Goal: Task Accomplishment & Management: Complete application form

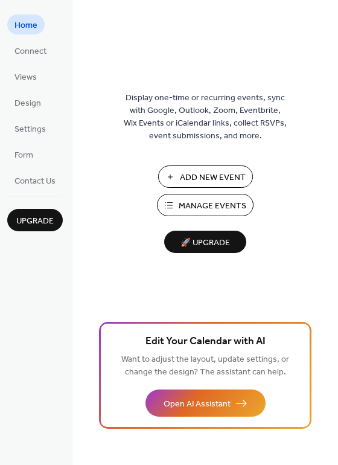
click at [208, 210] on span "Manage Events" at bounding box center [213, 206] width 68 height 13
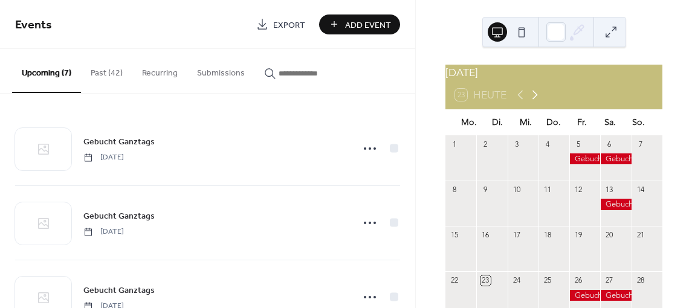
click at [534, 100] on icon at bounding box center [534, 95] width 14 height 14
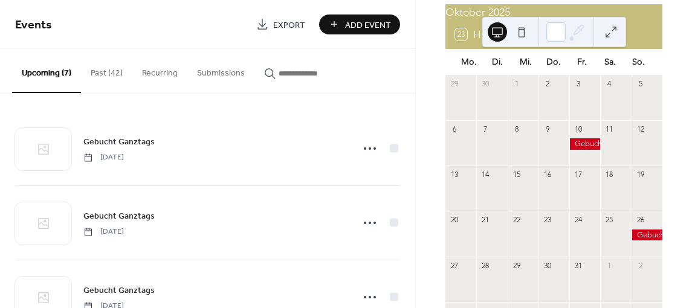
scroll to position [121, 0]
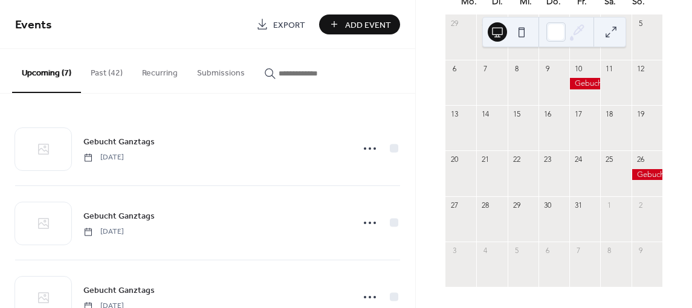
click at [576, 182] on div at bounding box center [584, 180] width 31 height 22
click at [346, 24] on span "Add Event" at bounding box center [368, 25] width 46 height 13
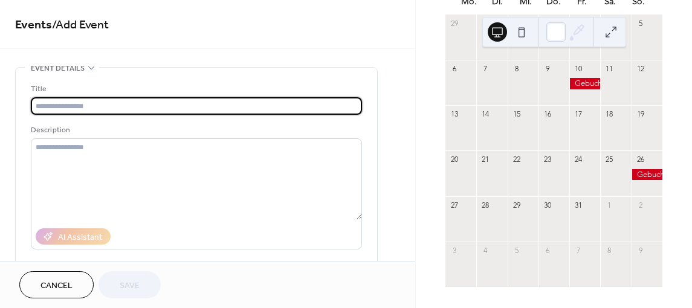
click at [72, 112] on input "text" at bounding box center [196, 106] width 331 height 18
type input "**********"
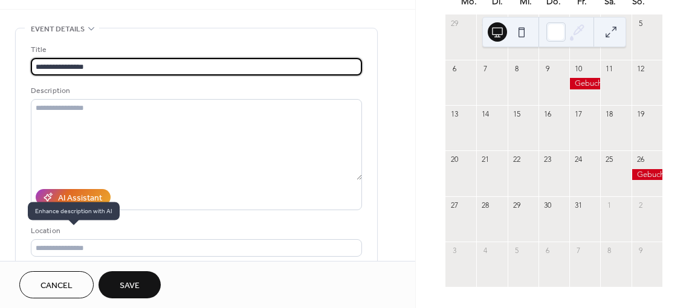
scroll to position [121, 0]
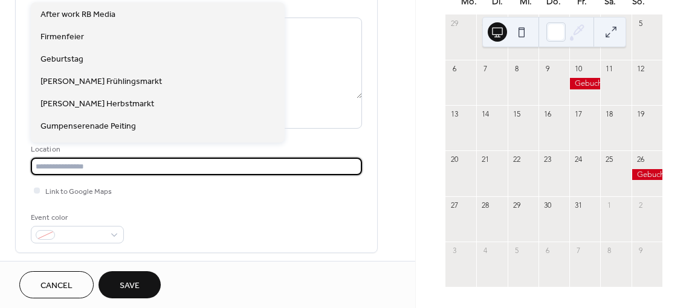
click at [62, 161] on input "text" at bounding box center [196, 167] width 331 height 18
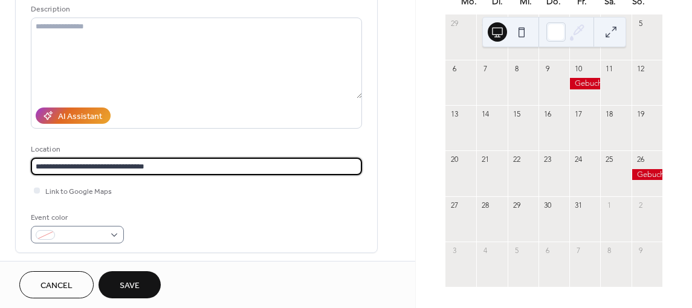
type input "**********"
click at [107, 237] on div at bounding box center [77, 235] width 93 height 18
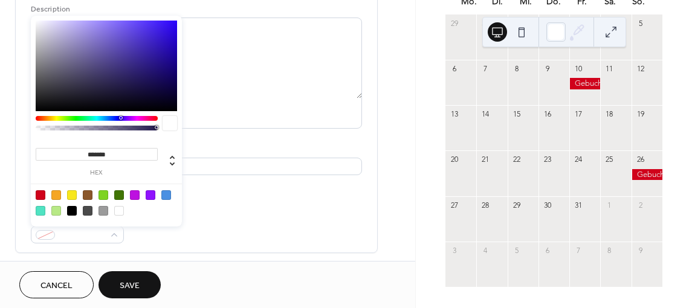
click at [41, 199] on div at bounding box center [106, 203] width 153 height 38
click at [37, 197] on div at bounding box center [41, 195] width 10 height 10
type input "*******"
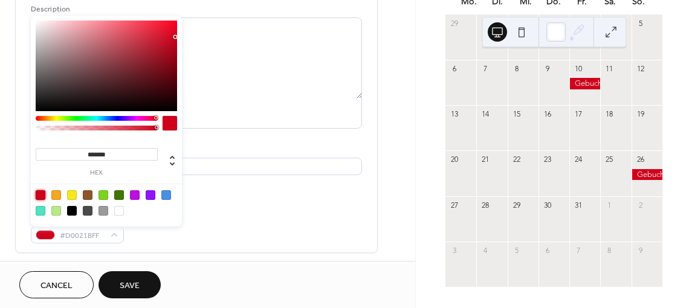
click at [227, 225] on div "Event color #D0021BFF" at bounding box center [196, 227] width 331 height 32
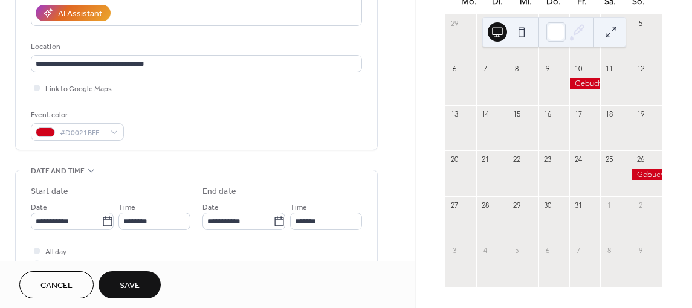
scroll to position [242, 0]
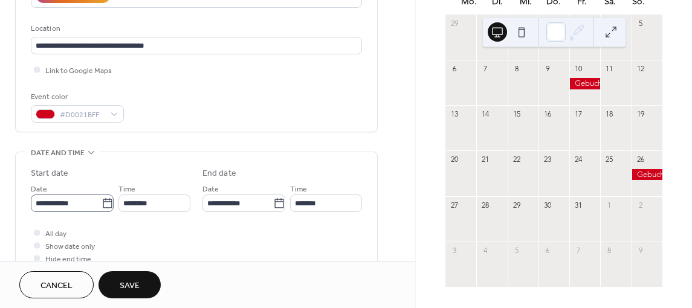
click at [103, 204] on icon at bounding box center [107, 203] width 9 height 10
click at [100, 204] on input "**********" at bounding box center [66, 203] width 71 height 18
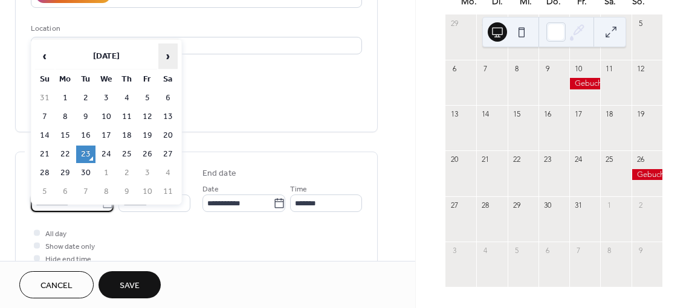
click at [162, 59] on span "›" at bounding box center [168, 56] width 18 height 24
click at [147, 156] on td "24" at bounding box center [147, 155] width 19 height 18
type input "**********"
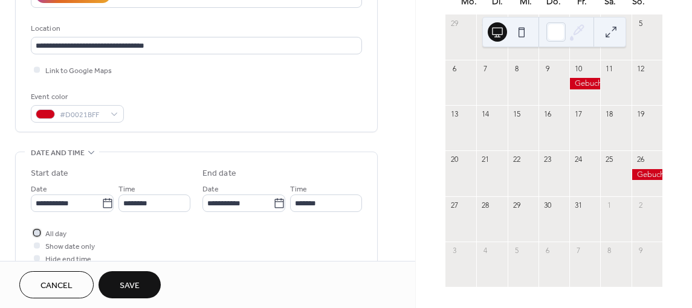
click at [36, 232] on div at bounding box center [37, 233] width 6 height 6
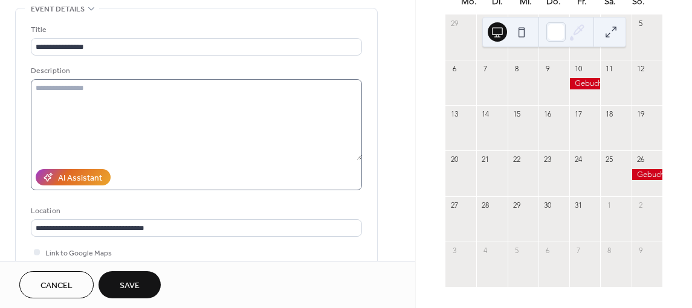
scroll to position [60, 0]
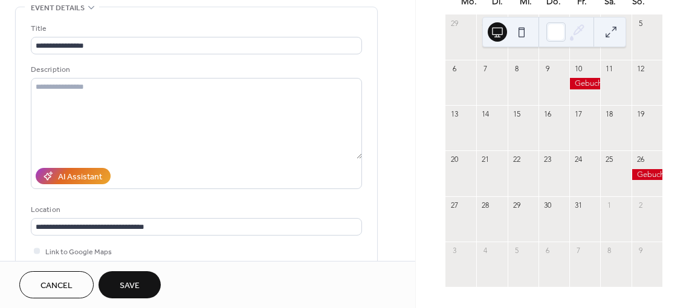
click at [137, 285] on span "Save" at bounding box center [130, 286] width 20 height 13
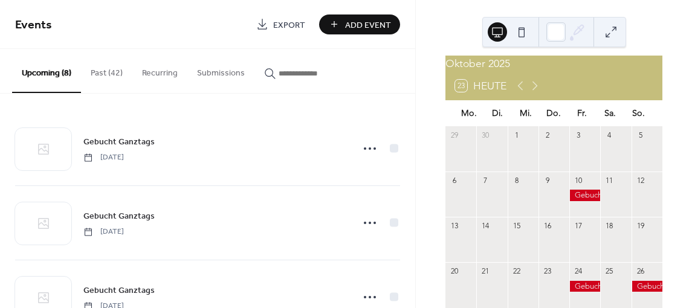
scroll to position [60, 0]
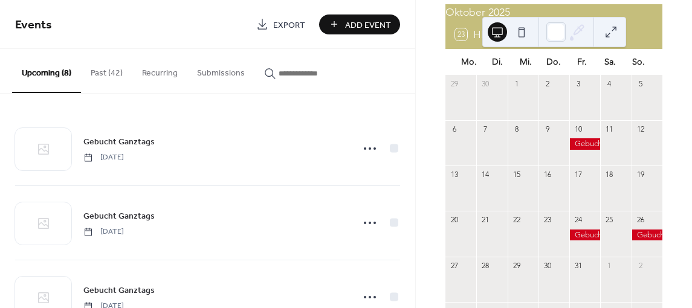
click at [606, 33] on button at bounding box center [610, 31] width 19 height 19
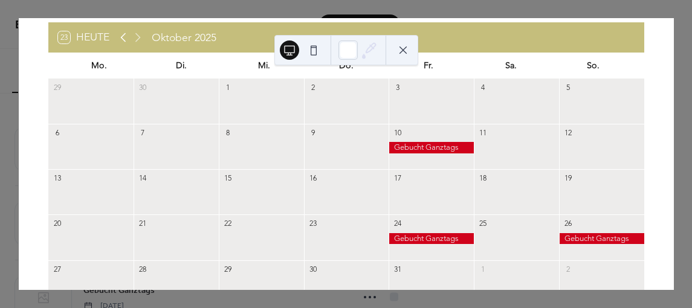
click at [124, 36] on icon at bounding box center [123, 37] width 14 height 14
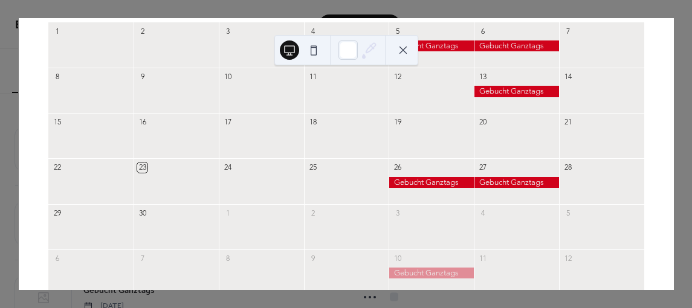
scroll to position [0, 0]
